Goal: Task Accomplishment & Management: Manage account settings

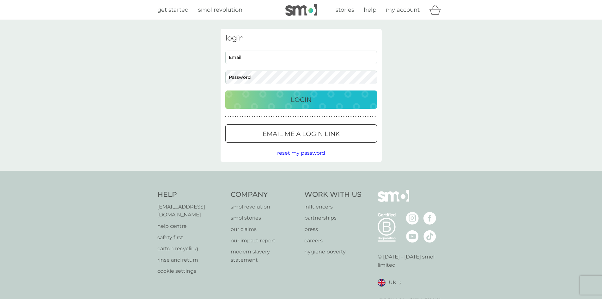
click at [292, 59] on input "Email" at bounding box center [301, 58] width 152 height 14
type input "[EMAIL_ADDRESS][DOMAIN_NAME]"
click at [225, 90] on button "Login" at bounding box center [301, 99] width 152 height 18
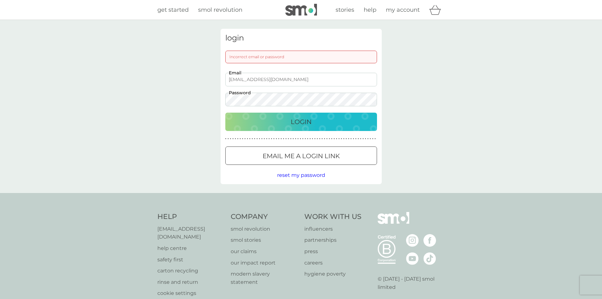
click at [225, 112] on button "Login" at bounding box center [301, 121] width 152 height 18
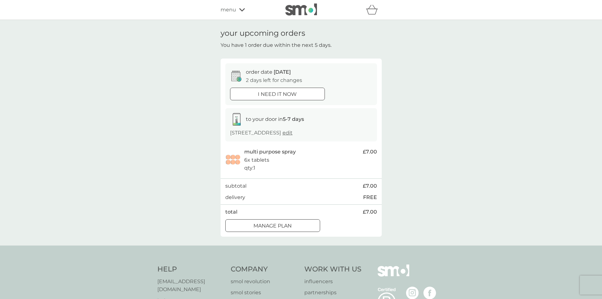
click at [281, 229] on div at bounding box center [272, 225] width 23 height 7
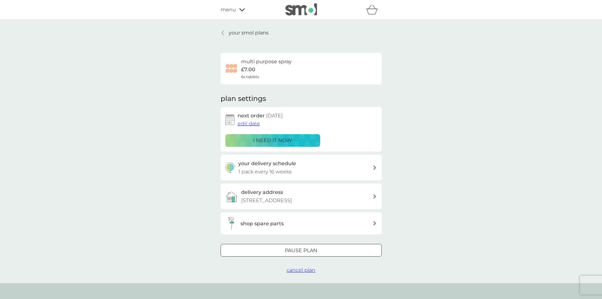
click at [307, 254] on div at bounding box center [301, 250] width 23 height 7
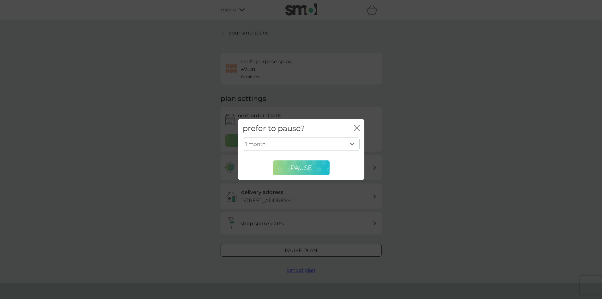
click at [306, 169] on span "Pause" at bounding box center [300, 168] width 21 height 8
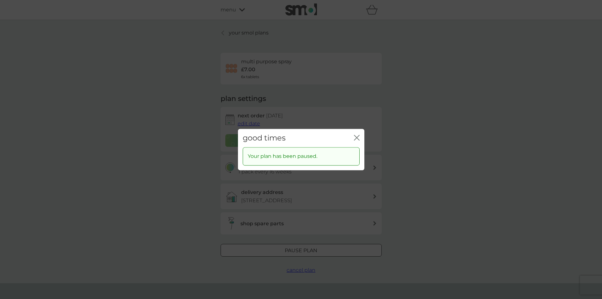
click at [358, 140] on icon "close" at bounding box center [357, 138] width 6 height 6
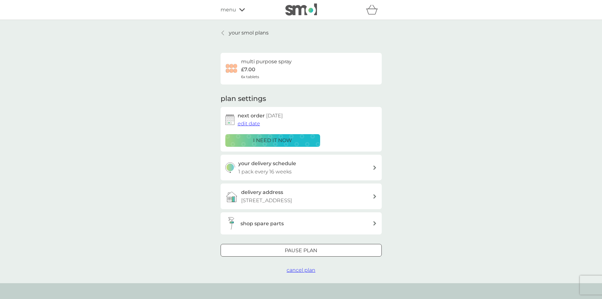
click at [236, 31] on p "your smol plans" at bounding box center [249, 33] width 40 height 8
